Goal: Information Seeking & Learning: Find specific fact

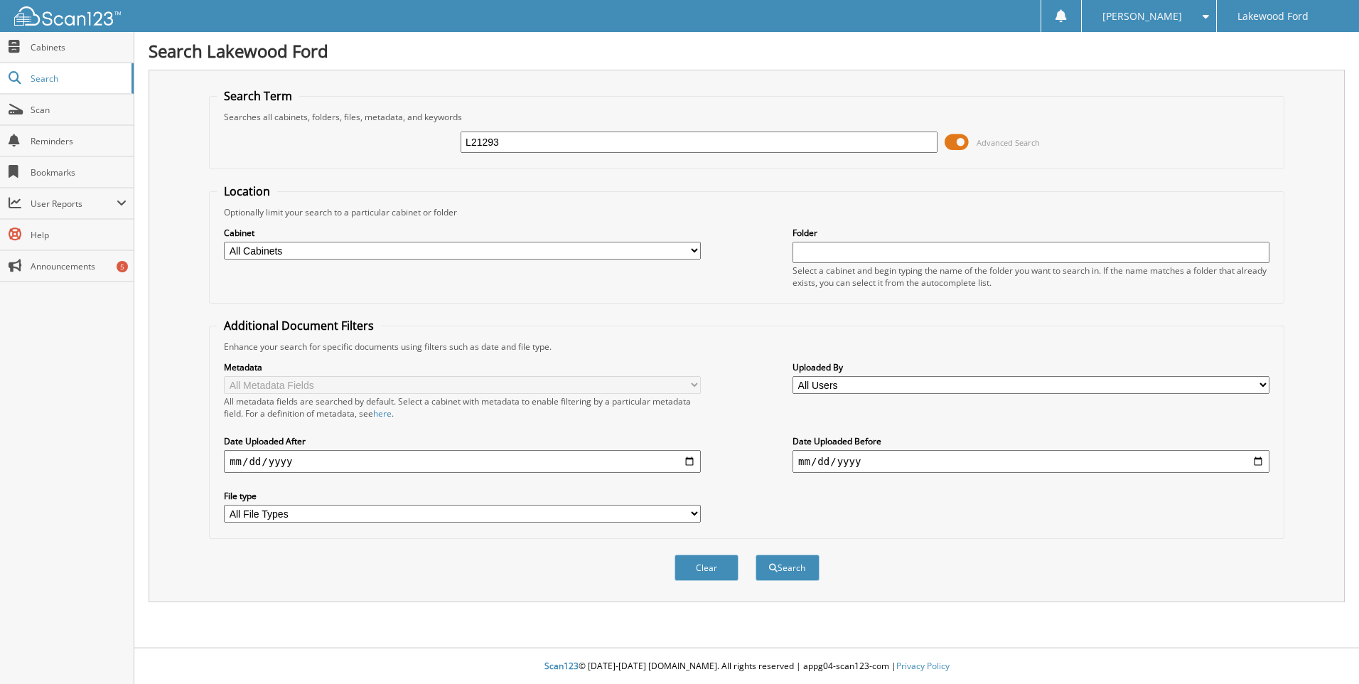
type input "L21293"
click at [756, 555] on button "Search" at bounding box center [788, 568] width 64 height 26
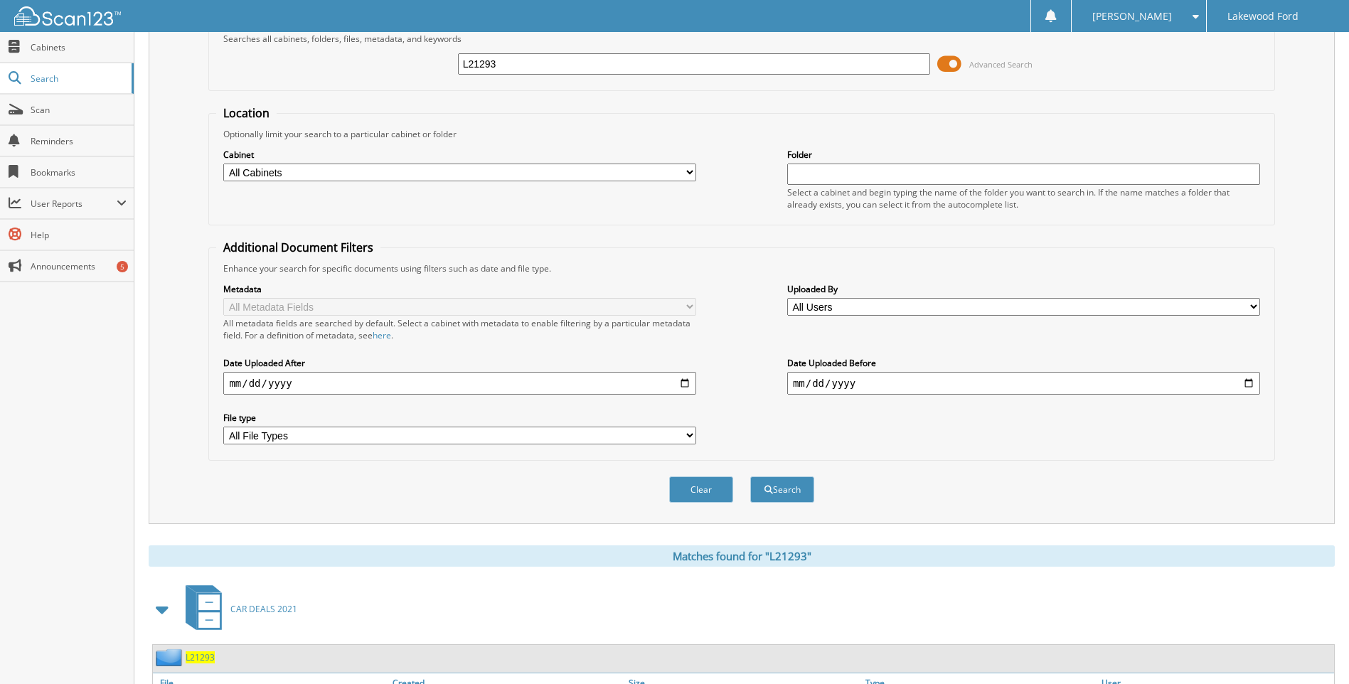
scroll to position [190, 0]
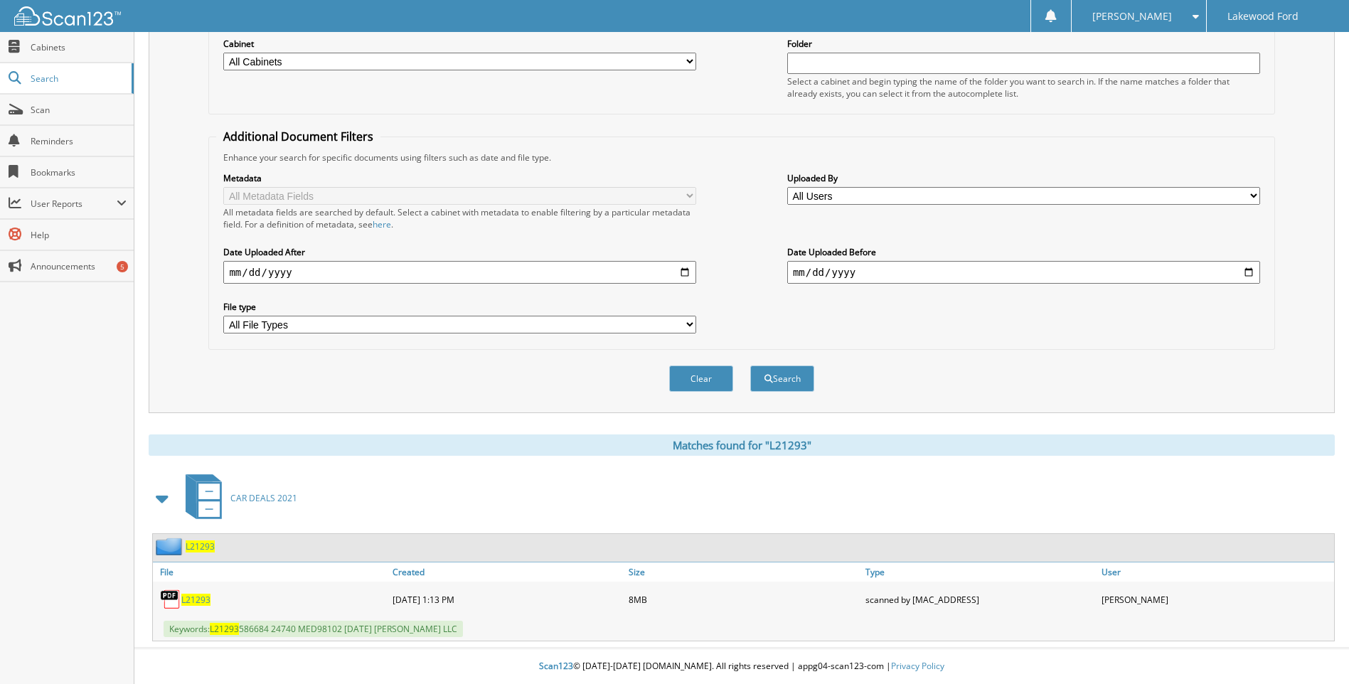
click at [199, 602] on span "L21293" at bounding box center [195, 600] width 29 height 12
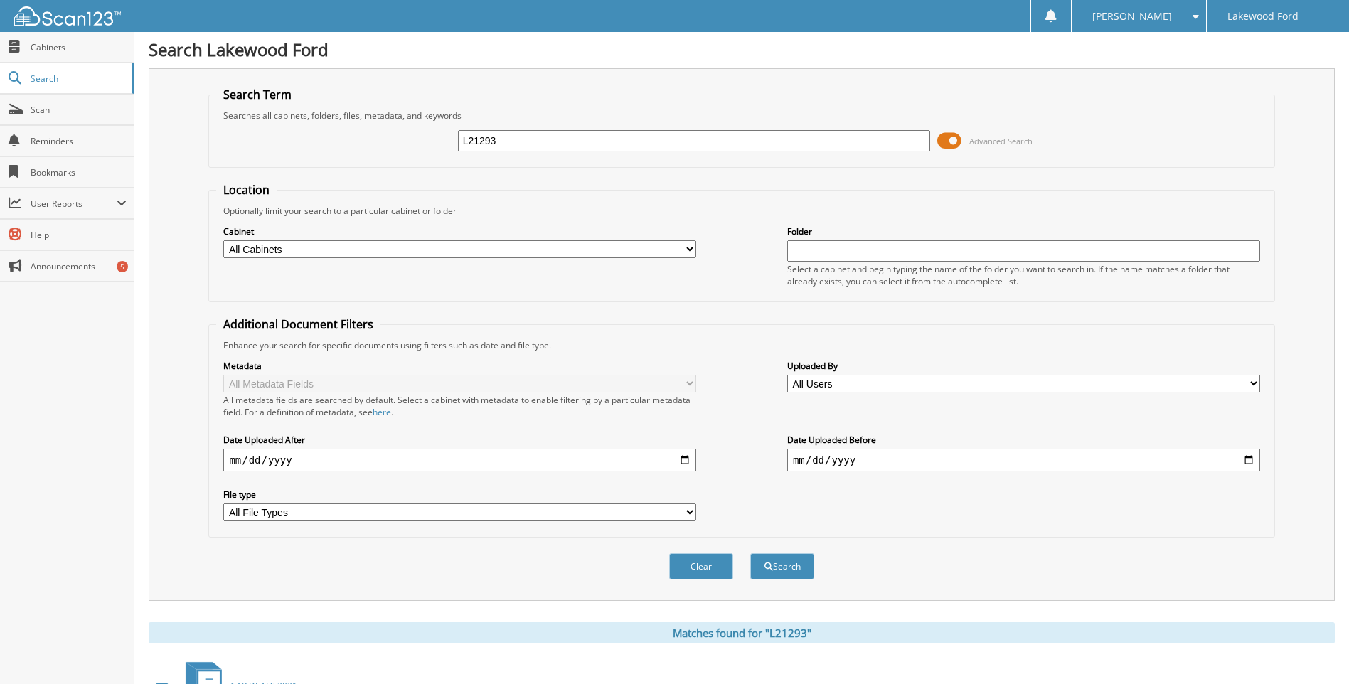
scroll to position [0, 0]
drag, startPoint x: 520, startPoint y: 146, endPoint x: 441, endPoint y: 167, distance: 81.6
click at [441, 167] on fieldset "Search Term Searches all cabinets, folders, files, metadata, and keywords L2129…" at bounding box center [741, 128] width 1066 height 81
type input "ABDIAS PEREZ"
click at [750, 555] on button "Search" at bounding box center [782, 568] width 64 height 26
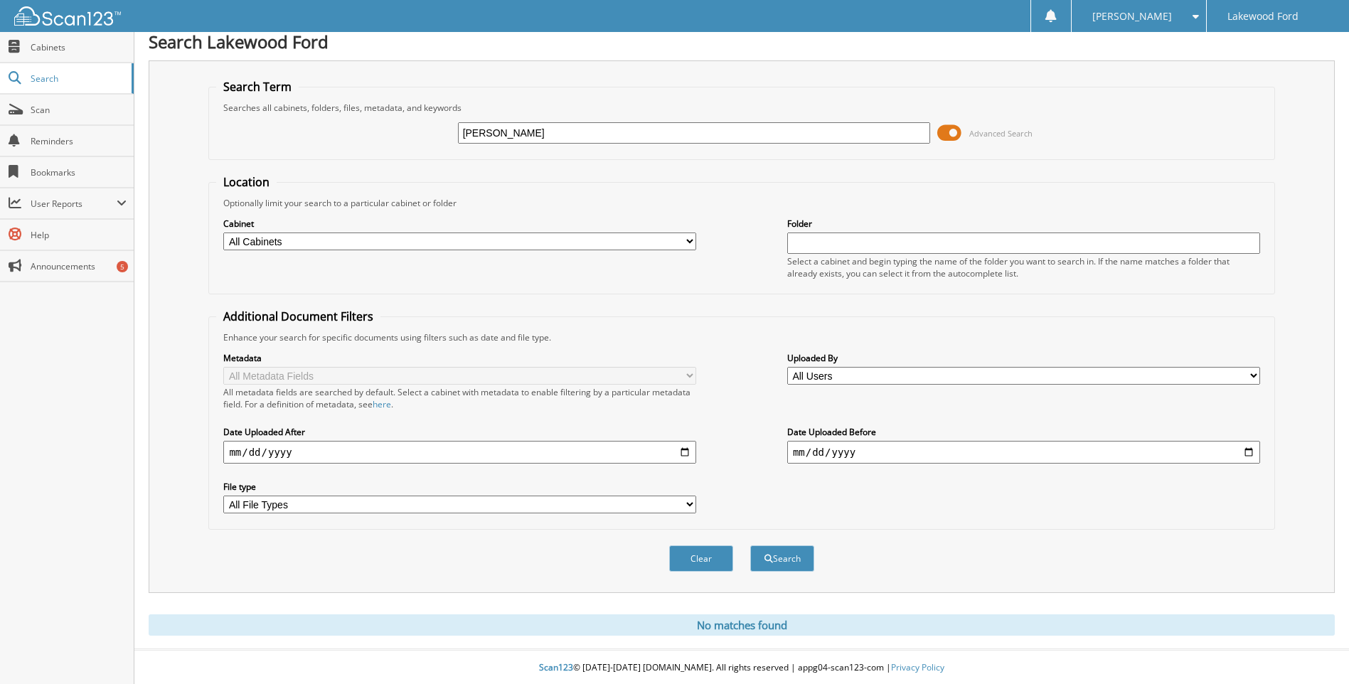
scroll to position [11, 0]
click at [1094, 167] on form "Search Term Searches all cabinets, folders, files, metadata, and keywords ABDIA…" at bounding box center [741, 331] width 1066 height 508
drag, startPoint x: 562, startPoint y: 131, endPoint x: 407, endPoint y: 147, distance: 156.6
click at [407, 147] on div "ABDIAS PEREZ Advanced Search" at bounding box center [741, 131] width 1050 height 38
type input "L21293"
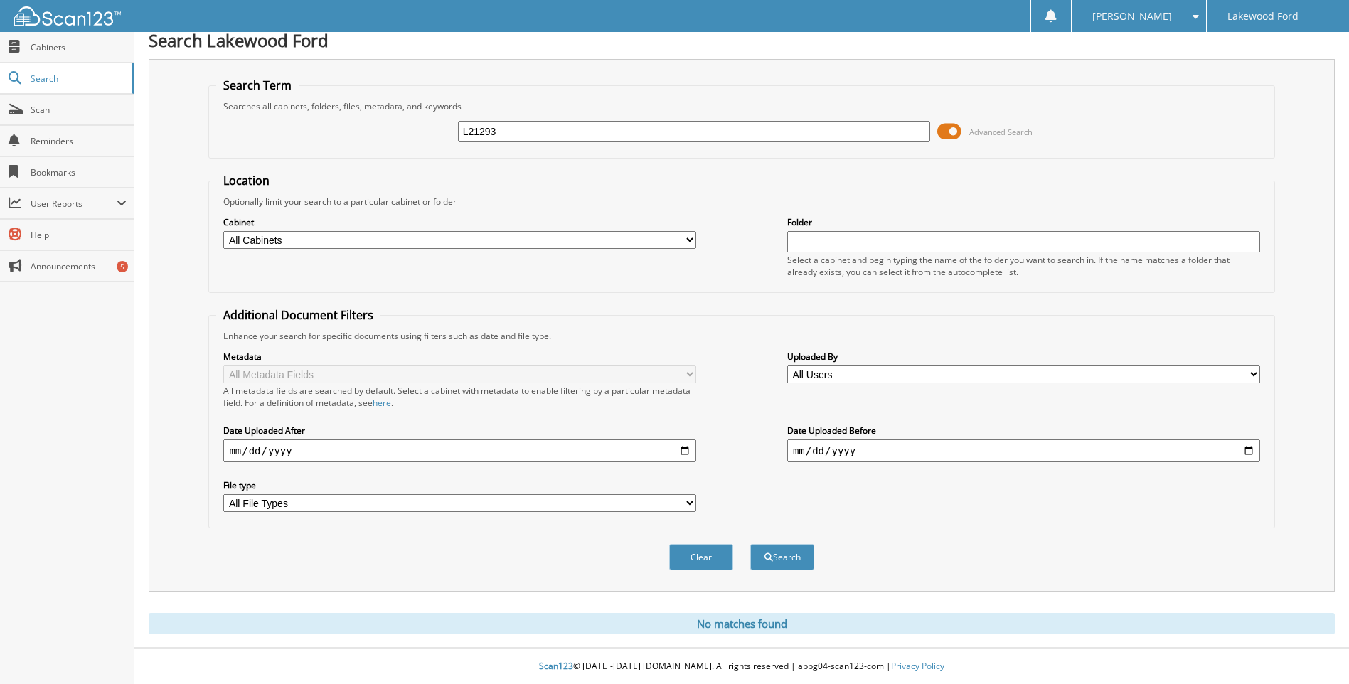
click at [750, 544] on button "Search" at bounding box center [782, 557] width 64 height 26
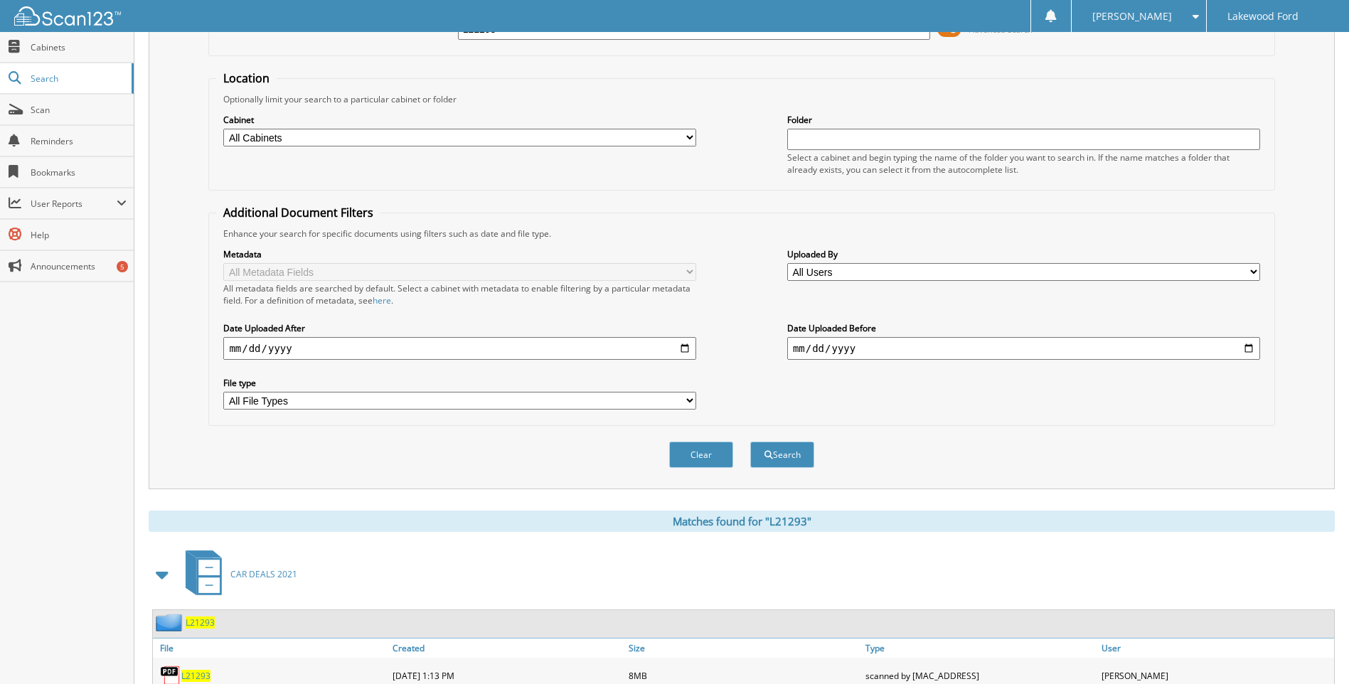
scroll to position [190, 0]
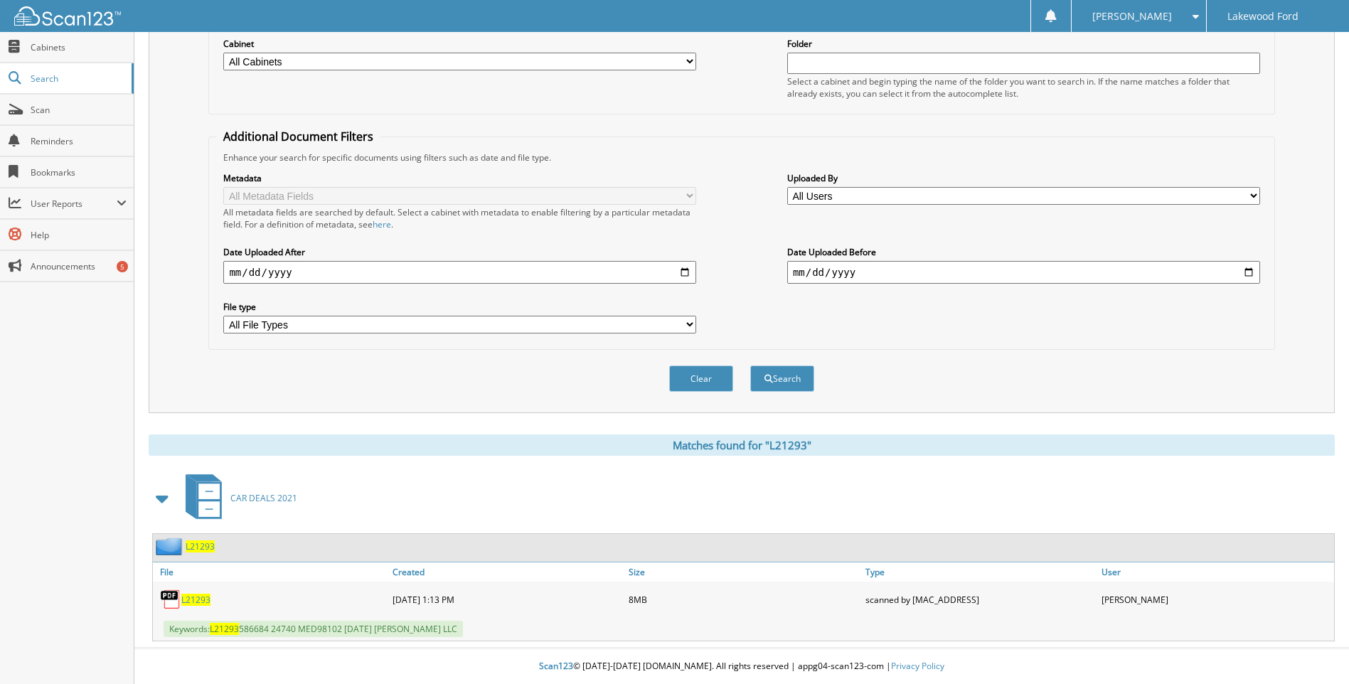
click at [197, 599] on span "L21293" at bounding box center [195, 600] width 29 height 12
